Goal: Browse casually

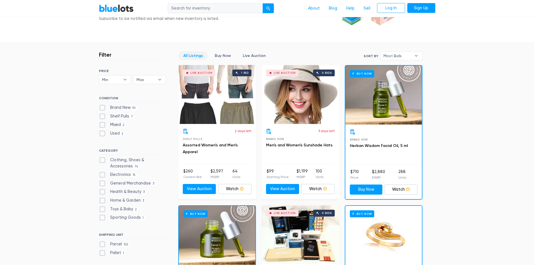
scroll to position [122, 0]
click at [397, 59] on span "Most Bids" at bounding box center [397, 56] width 28 height 8
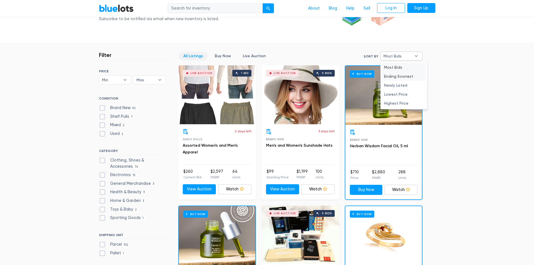
click at [401, 74] on li "Ending Soonest" at bounding box center [404, 76] width 44 height 9
select select "ending_soonest"
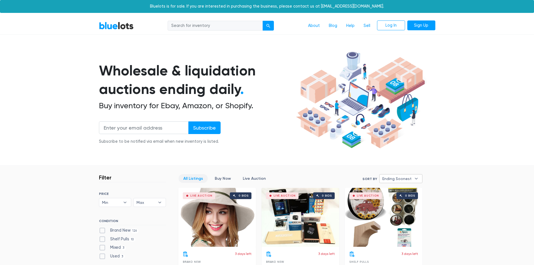
click at [395, 177] on span "Ending Soonest" at bounding box center [396, 178] width 29 height 8
click at [400, 226] on li "Highest Price" at bounding box center [403, 225] width 44 height 9
select select "highest_price"
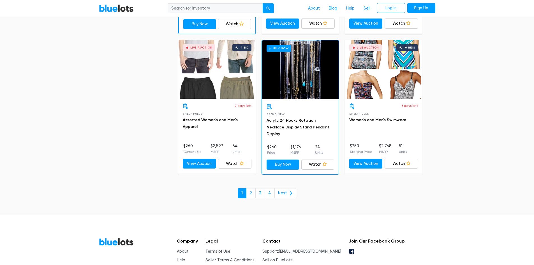
scroll to position [2147, 0]
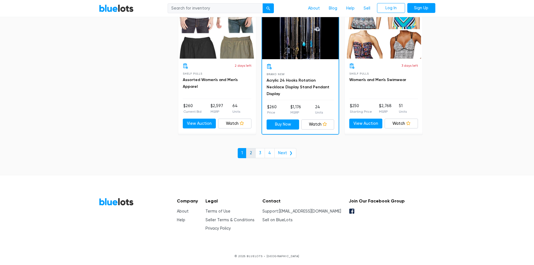
click at [251, 150] on link "2" at bounding box center [251, 153] width 10 height 10
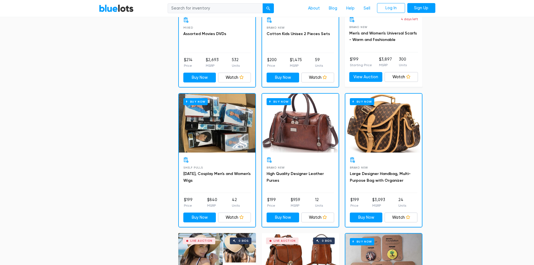
scroll to position [662, 0]
